Goal: Navigation & Orientation: Understand site structure

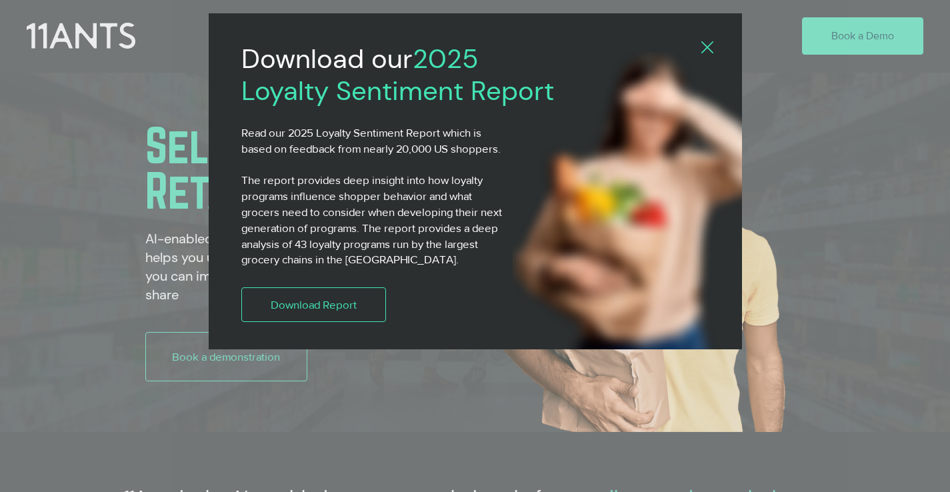
click at [325, 34] on div "Download our 2025 Loyalty Sentiment Report Read our 2025 Loyalty Sentiment Repo…" at bounding box center [476, 181] width 534 height 336
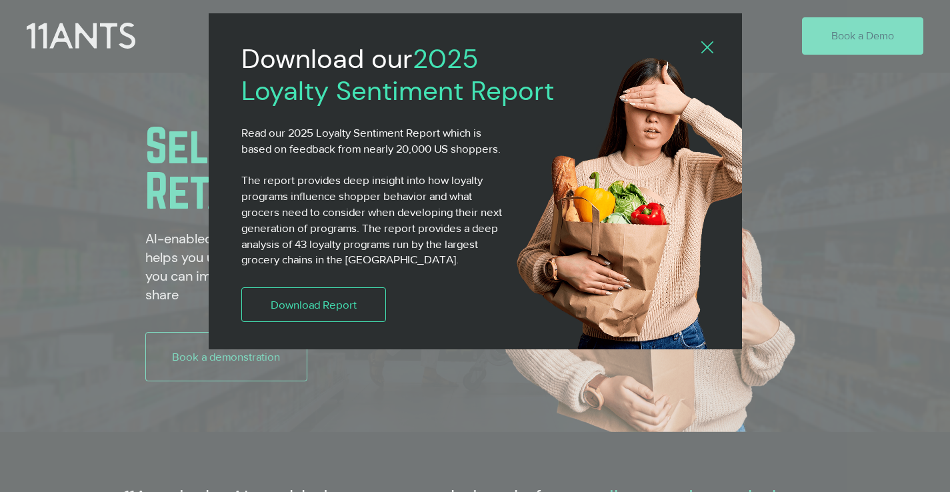
click at [710, 50] on icon "Back to site" at bounding box center [708, 47] width 12 height 12
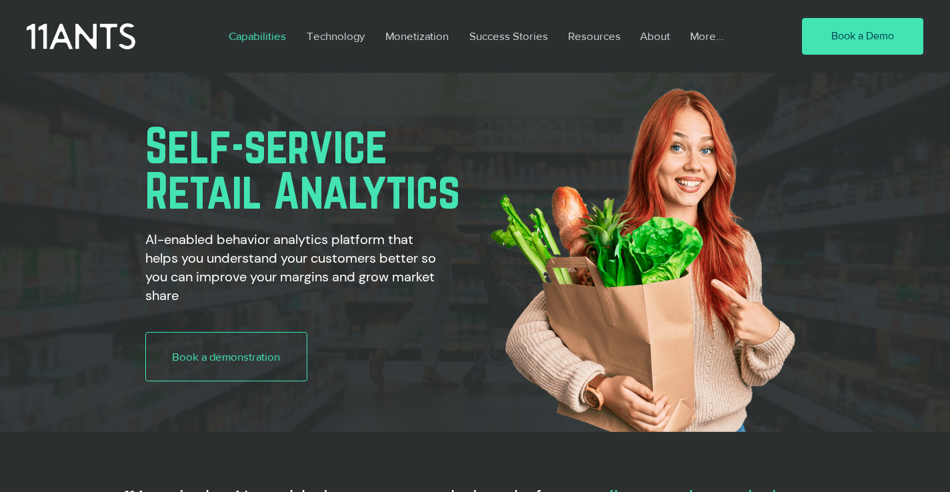
click at [257, 41] on p "Capabilities" at bounding box center [257, 36] width 71 height 31
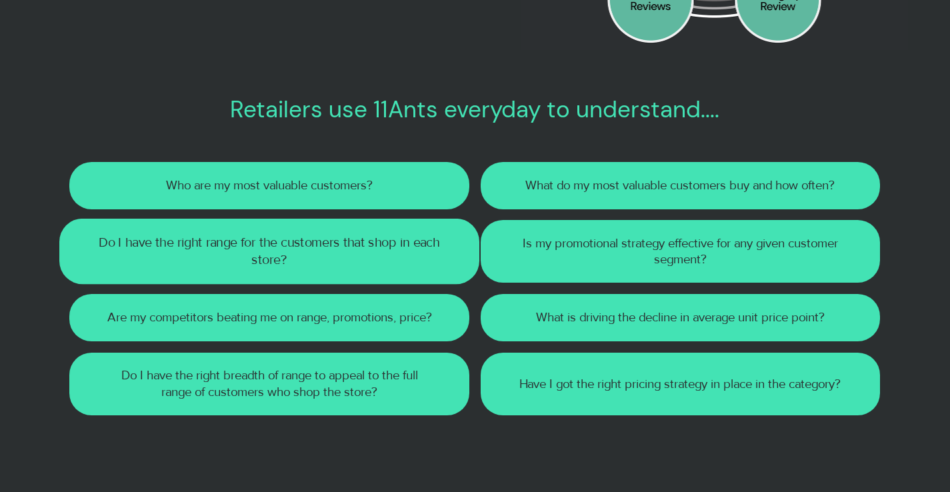
scroll to position [558, 0]
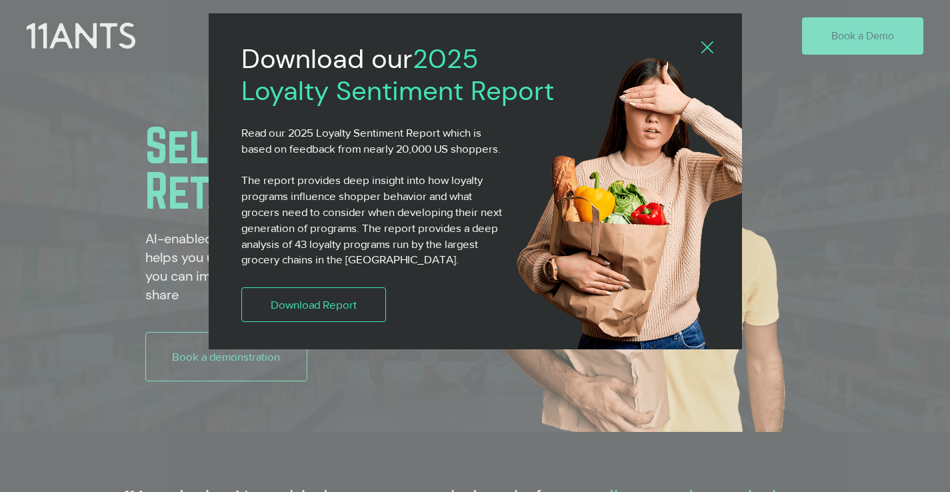
click at [714, 48] on icon "Back to site" at bounding box center [708, 47] width 12 height 12
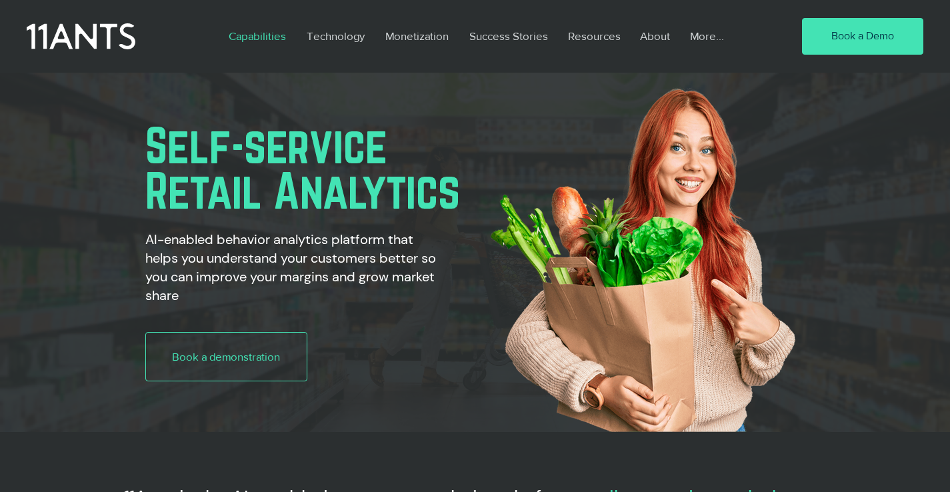
click at [264, 37] on p "Capabilities" at bounding box center [257, 36] width 71 height 31
